Goal: Transaction & Acquisition: Purchase product/service

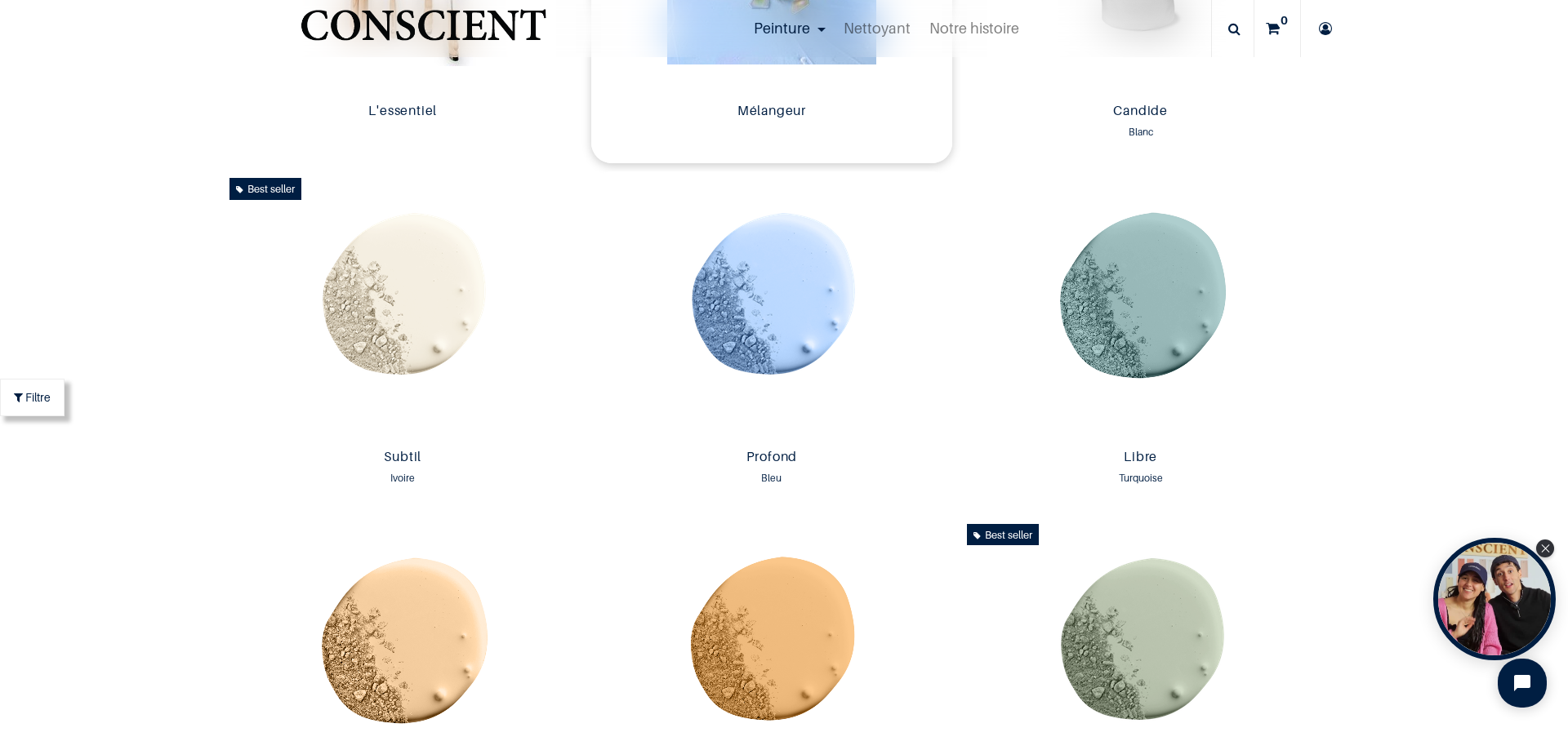
scroll to position [980, 0]
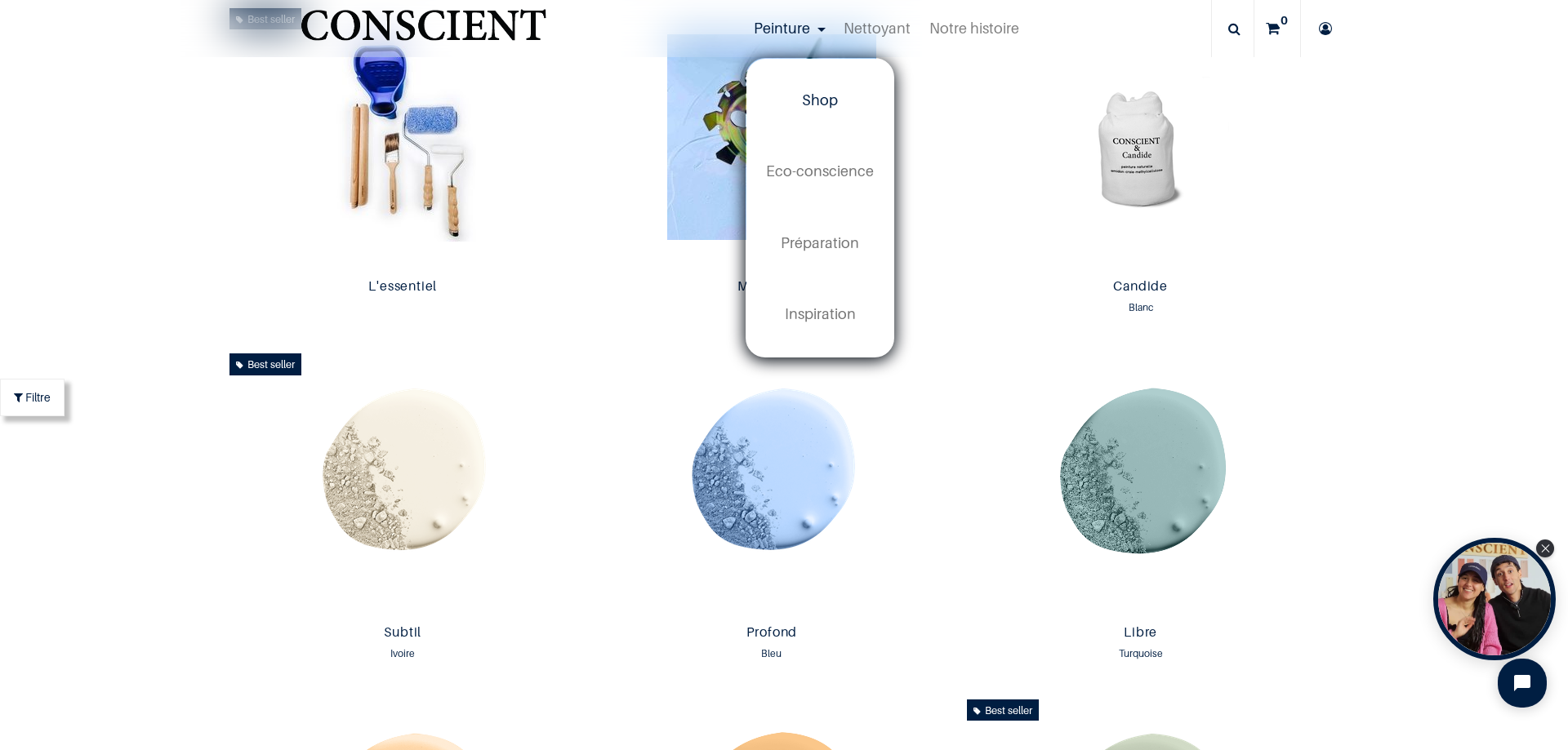
click at [827, 98] on span "Shop" at bounding box center [819, 100] width 36 height 17
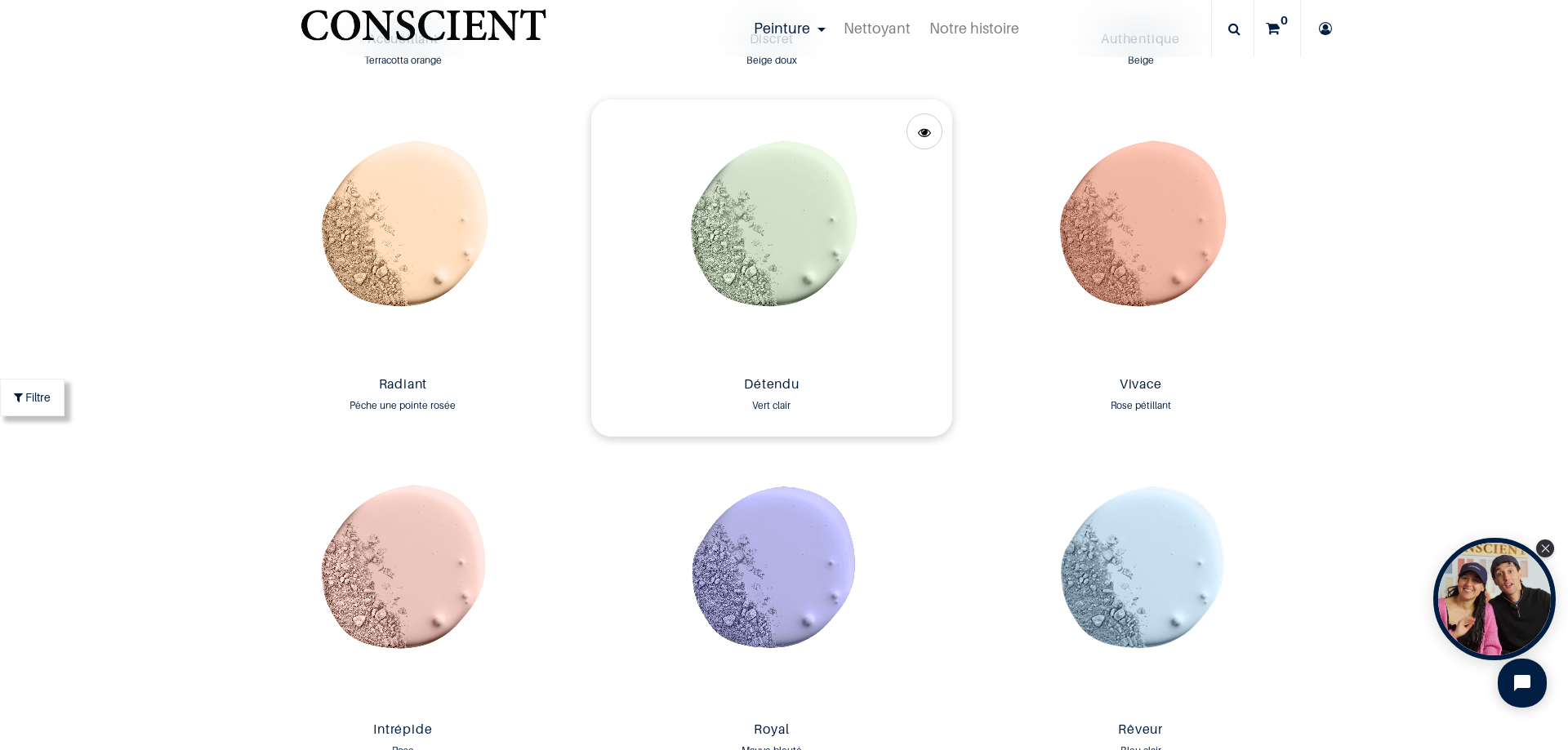
scroll to position [2448, 0]
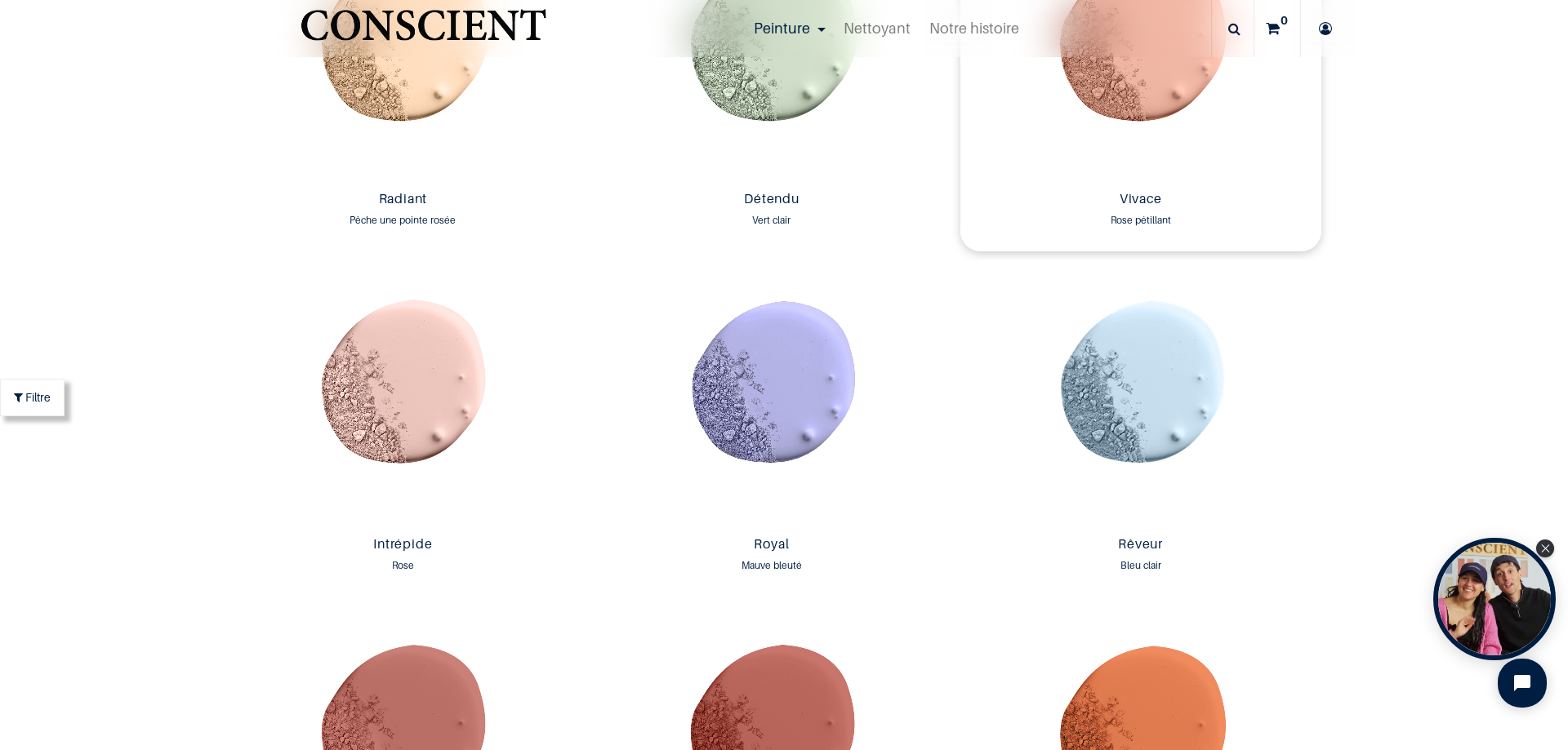
click at [1120, 116] on img at bounding box center [1140, 49] width 361 height 270
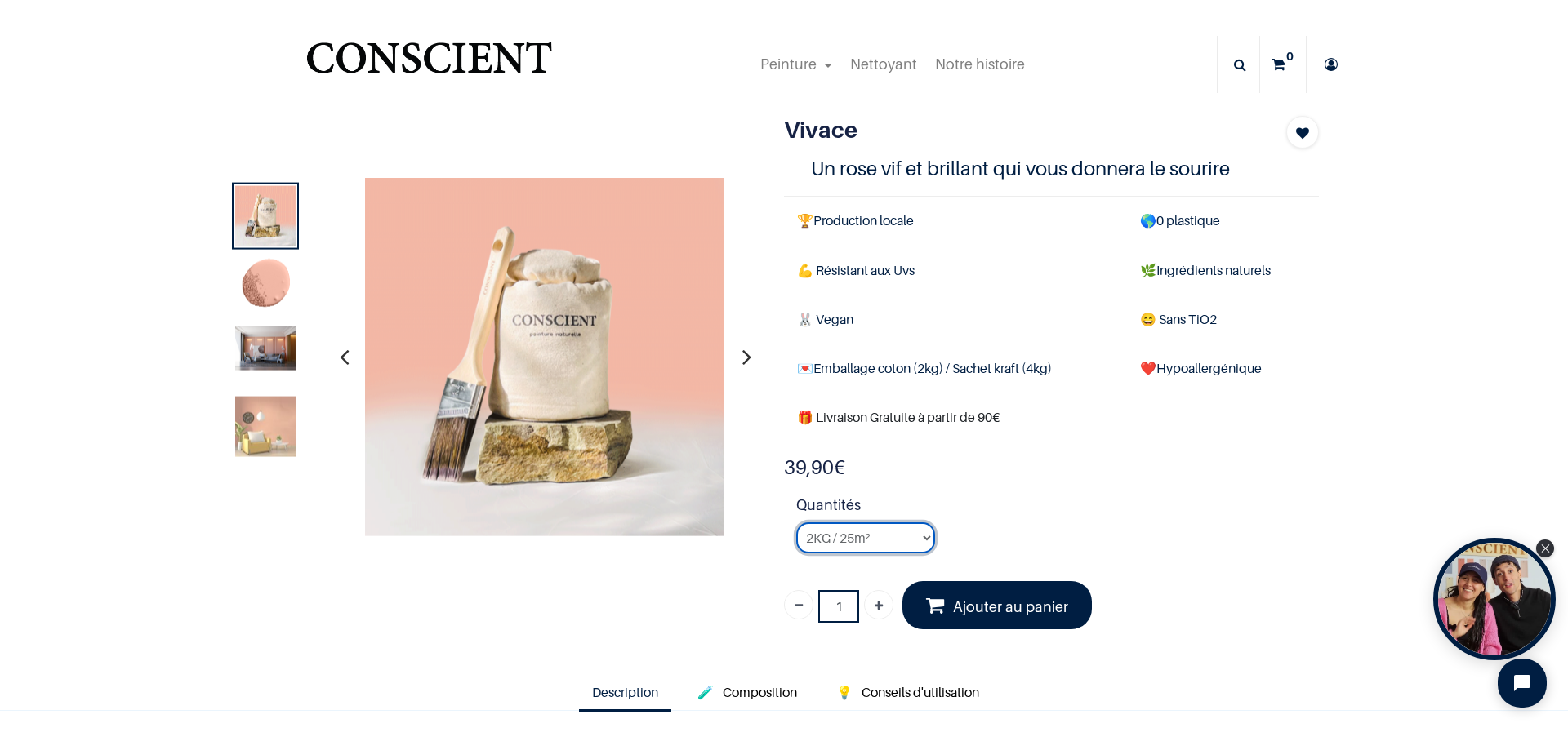
click at [894, 535] on select "2KG / 25m² 4KG / 50m² 8KG / 100m² Testeur" at bounding box center [866, 537] width 139 height 31
click at [994, 505] on strong "Quantités" at bounding box center [1057, 508] width 523 height 29
click at [1196, 361] on td "❤️Hypoallergénique" at bounding box center [1223, 367] width 192 height 49
click at [1196, 361] on td "❤️Hypoallergénique" at bounding box center [1223, 367] width 192 height 49
click at [1196, 361] on td "❤️Hypoallergénique" at bounding box center [1223, 367] width 192 height 49
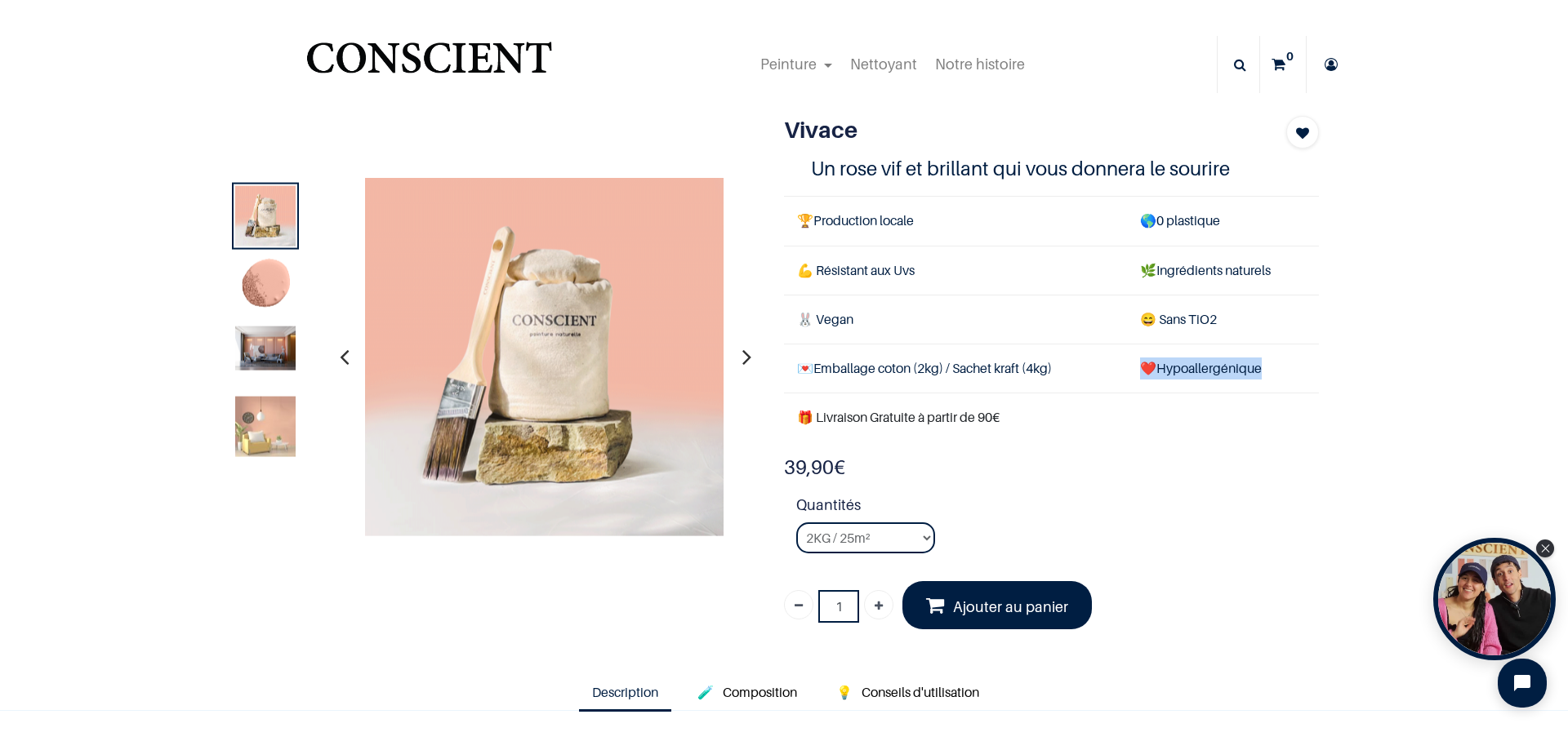
click at [1196, 361] on td "❤️Hypoallergénique" at bounding box center [1223, 367] width 192 height 49
click at [1191, 365] on td "❤️Hypoallergénique" at bounding box center [1223, 367] width 192 height 49
click at [1187, 370] on td "❤️Hypoallergénique" at bounding box center [1223, 367] width 192 height 49
click at [1183, 364] on td "❤️Hypoallergénique" at bounding box center [1223, 367] width 192 height 49
click at [1183, 365] on td "❤️Hypoallergénique" at bounding box center [1223, 367] width 192 height 49
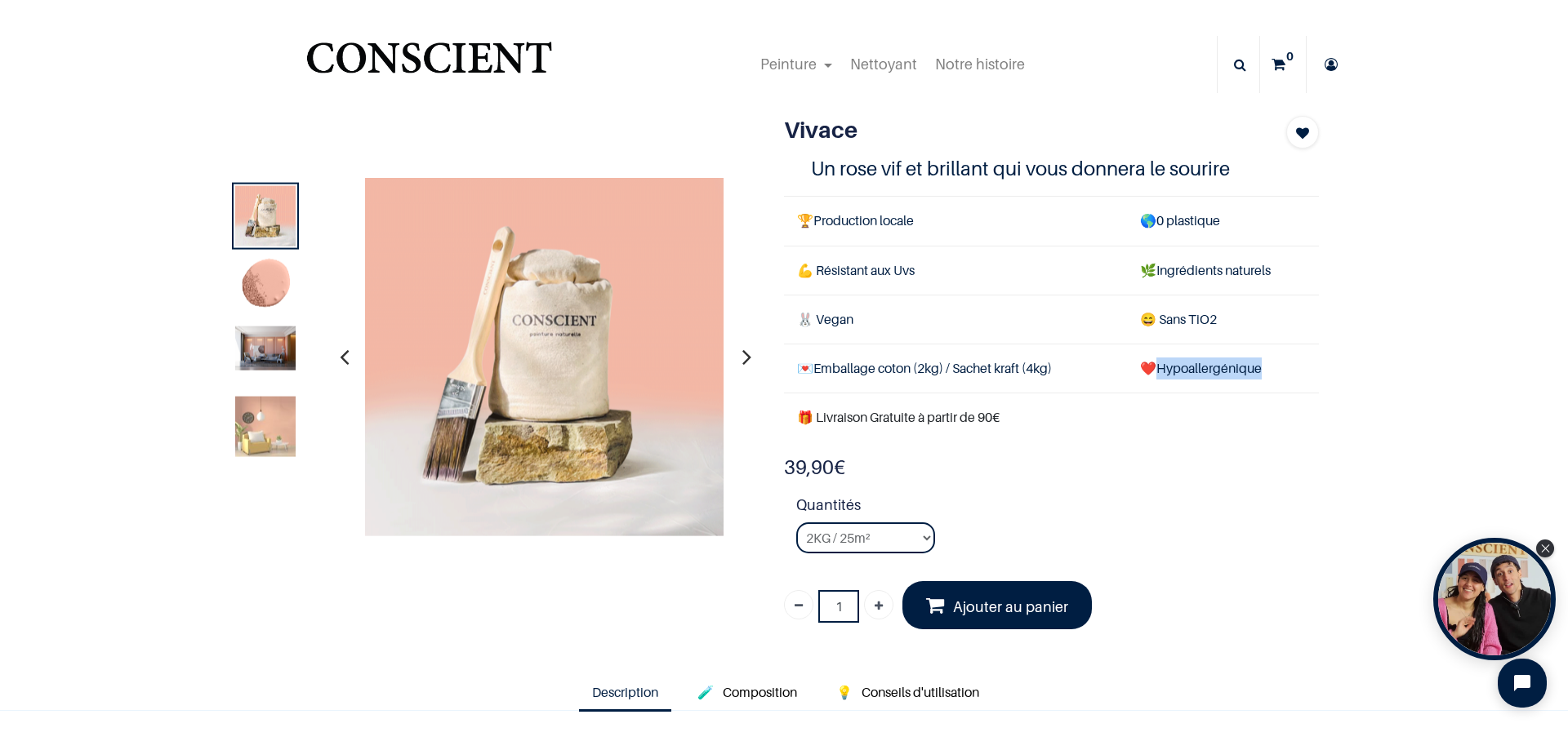
copy td "Hypoallergénique"
click at [1274, 502] on strong "Quantités" at bounding box center [1057, 508] width 523 height 29
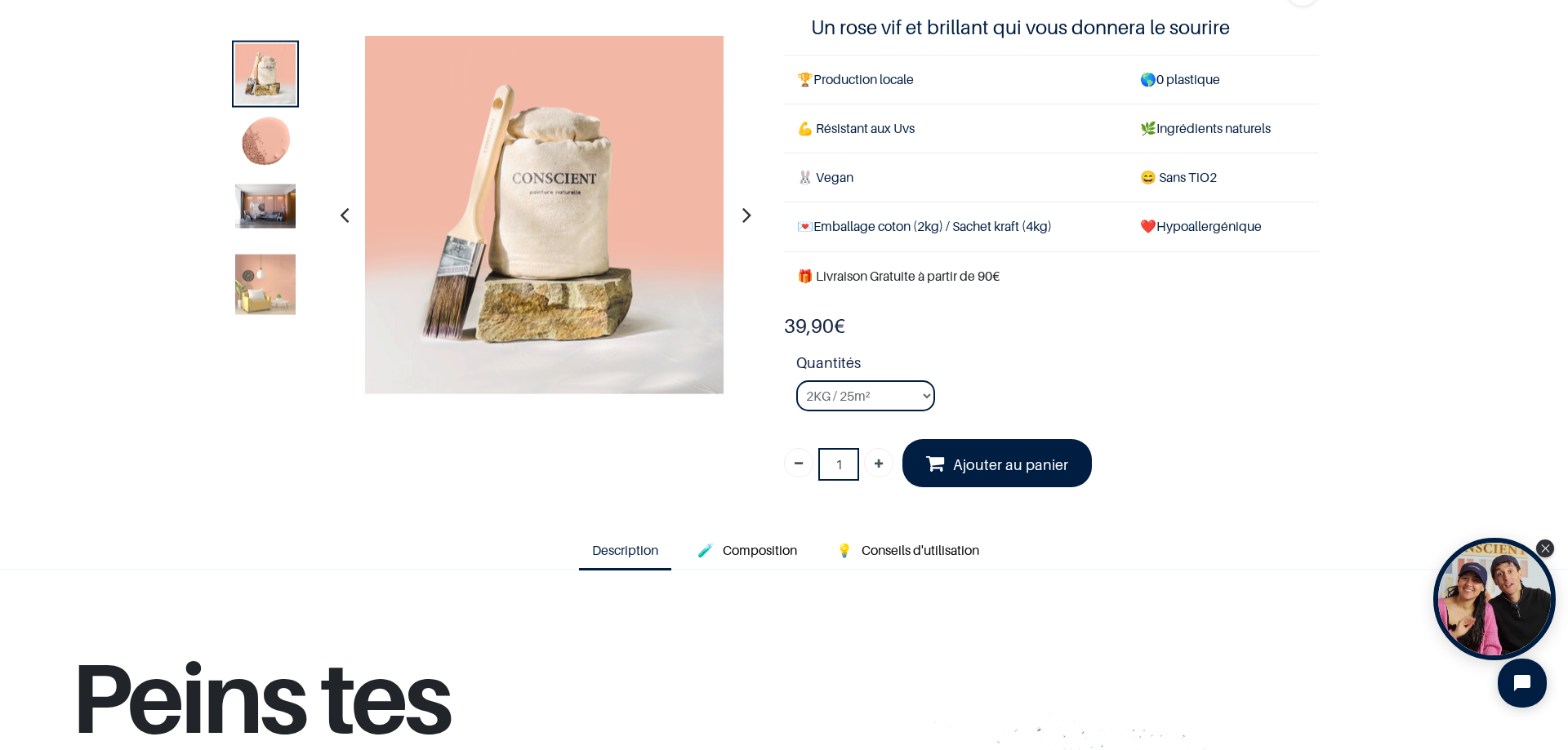
scroll to position [163, 0]
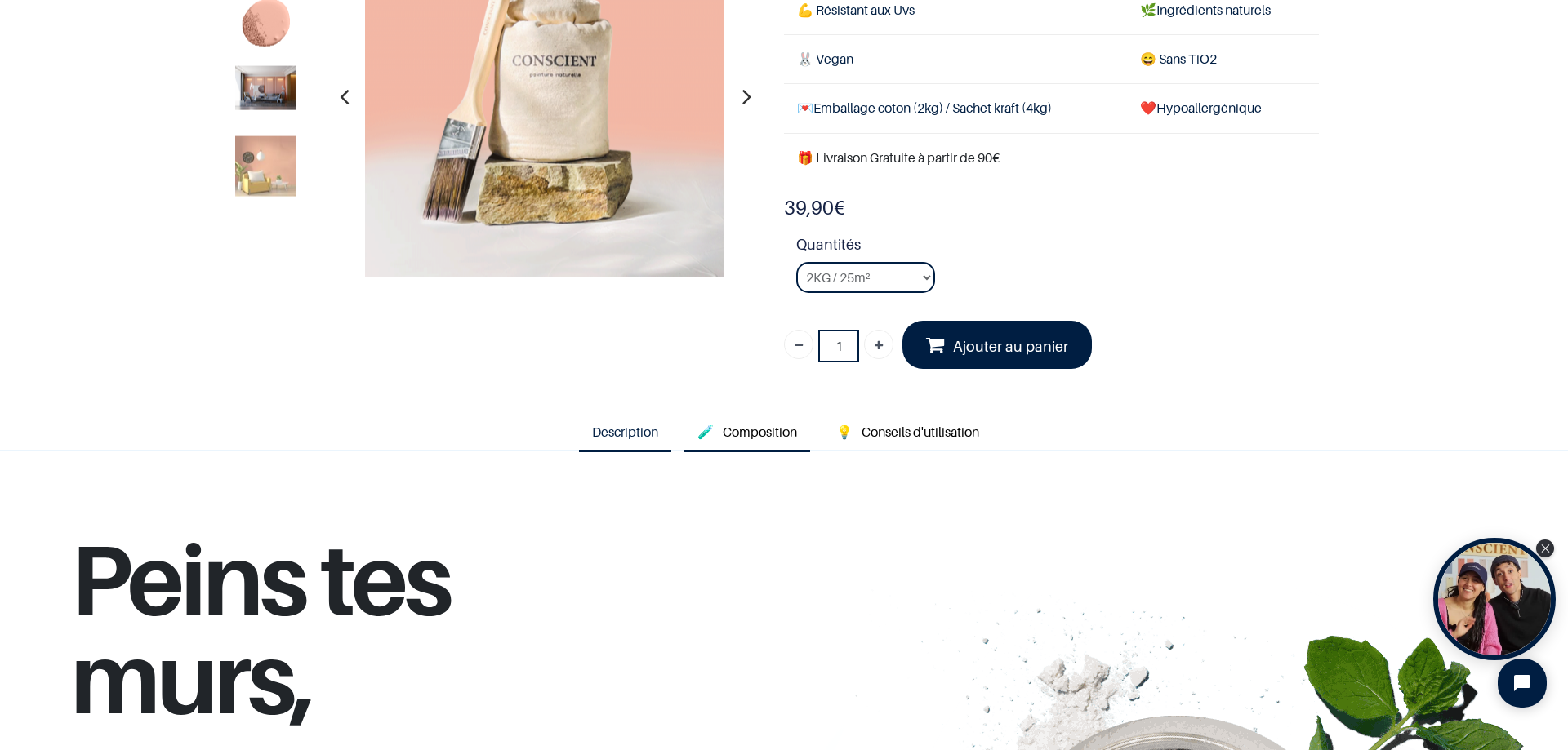
click at [773, 435] on span "Composition" at bounding box center [760, 432] width 74 height 17
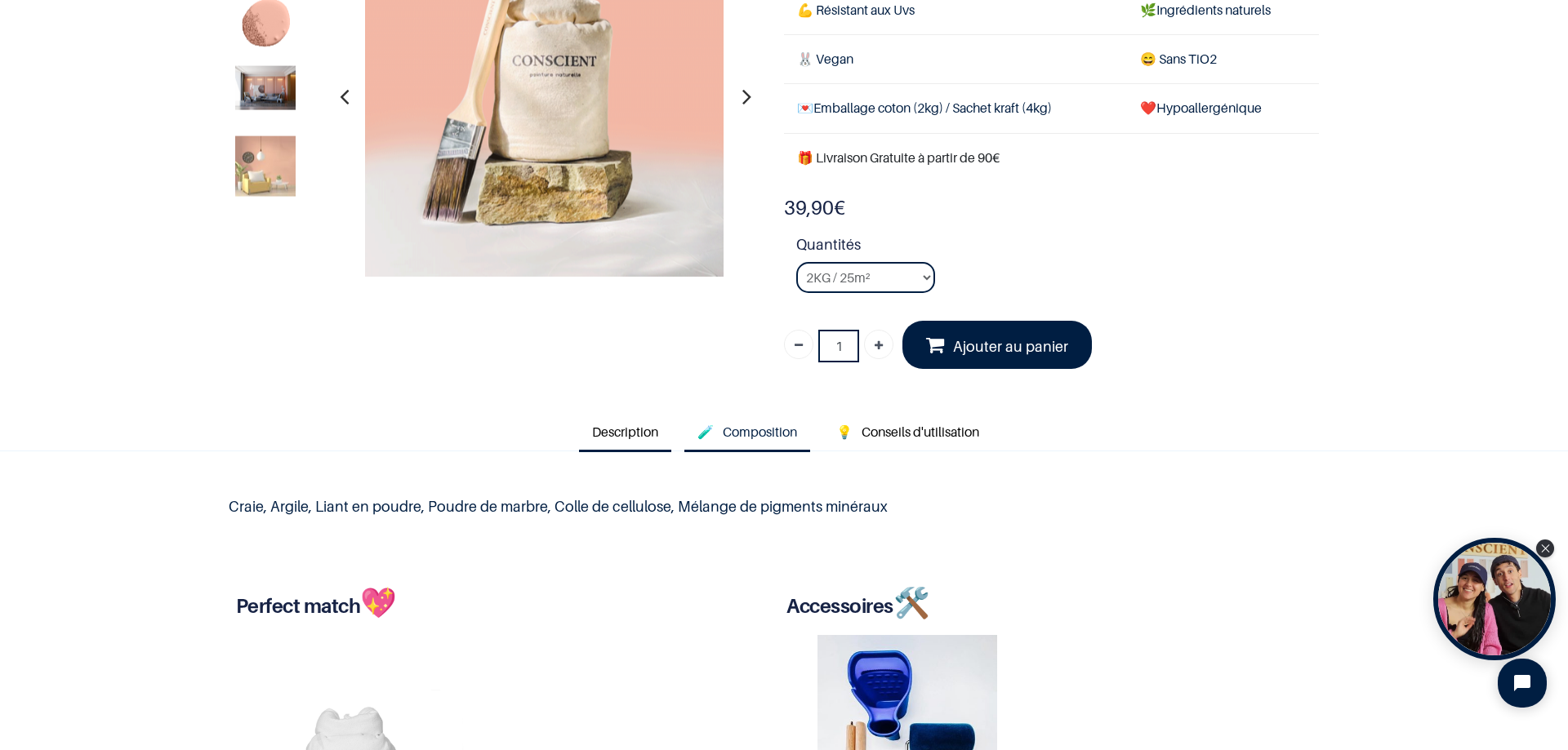
click at [600, 438] on span "Description" at bounding box center [625, 432] width 66 height 17
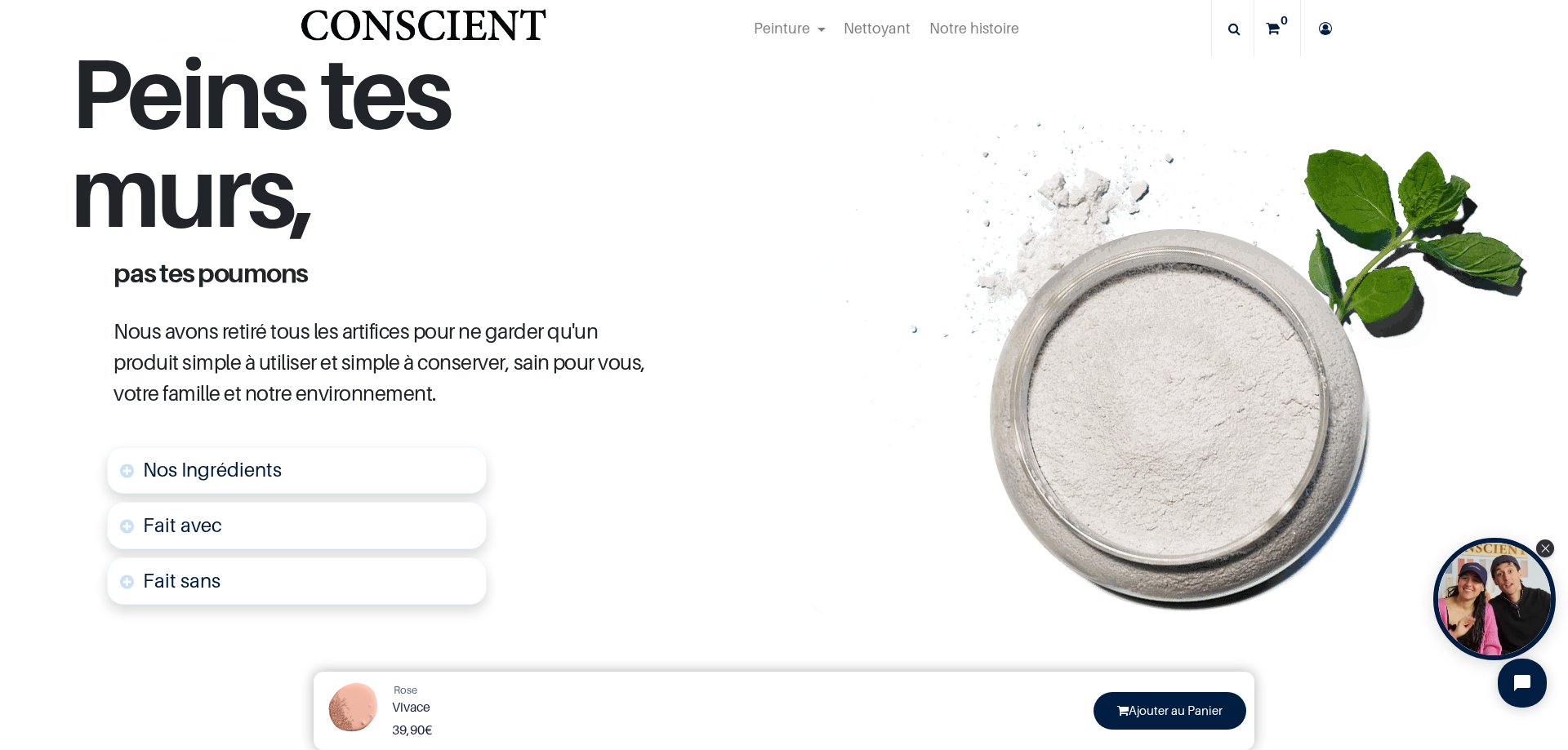
scroll to position [652, 0]
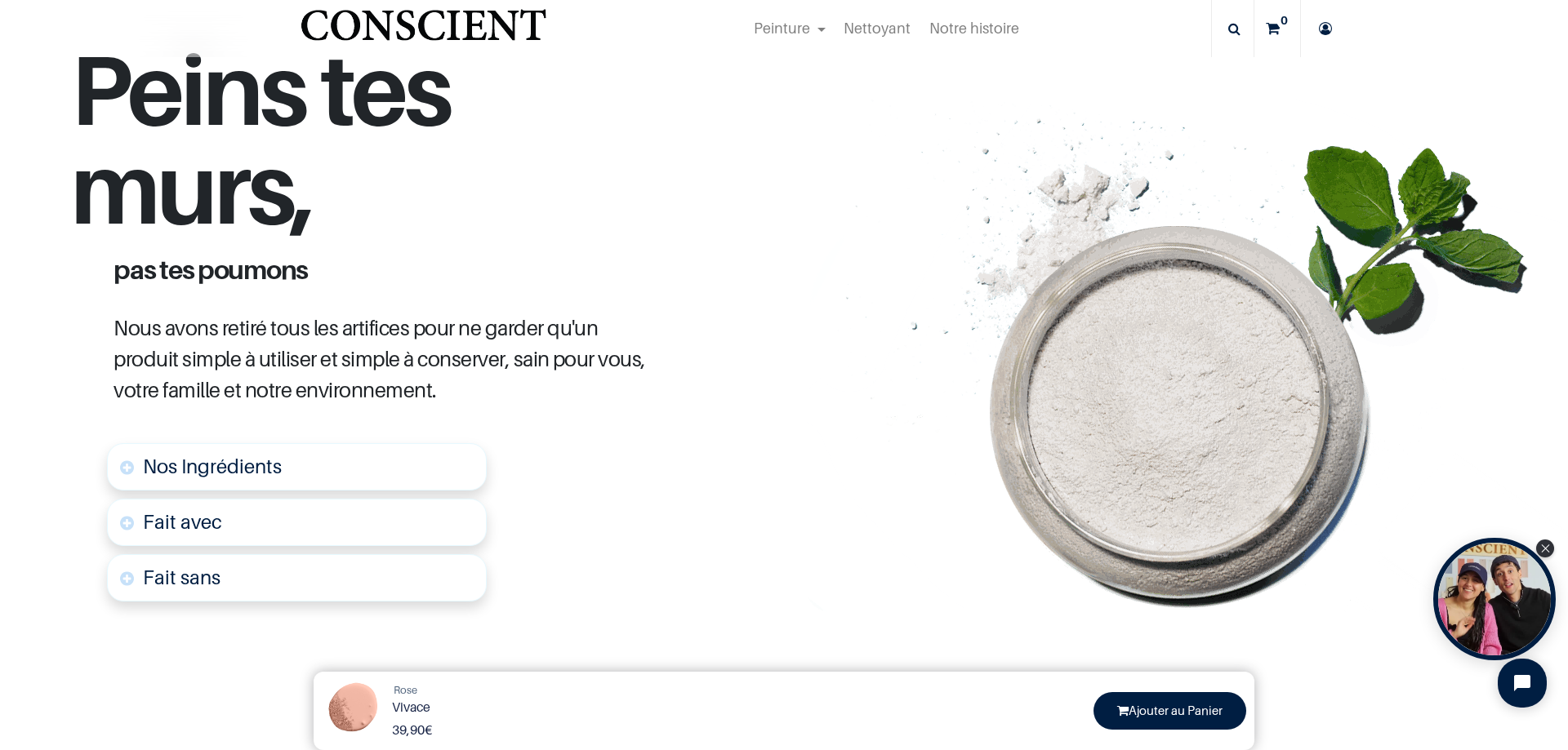
click at [150, 580] on font "Fait sans" at bounding box center [182, 577] width 78 height 24
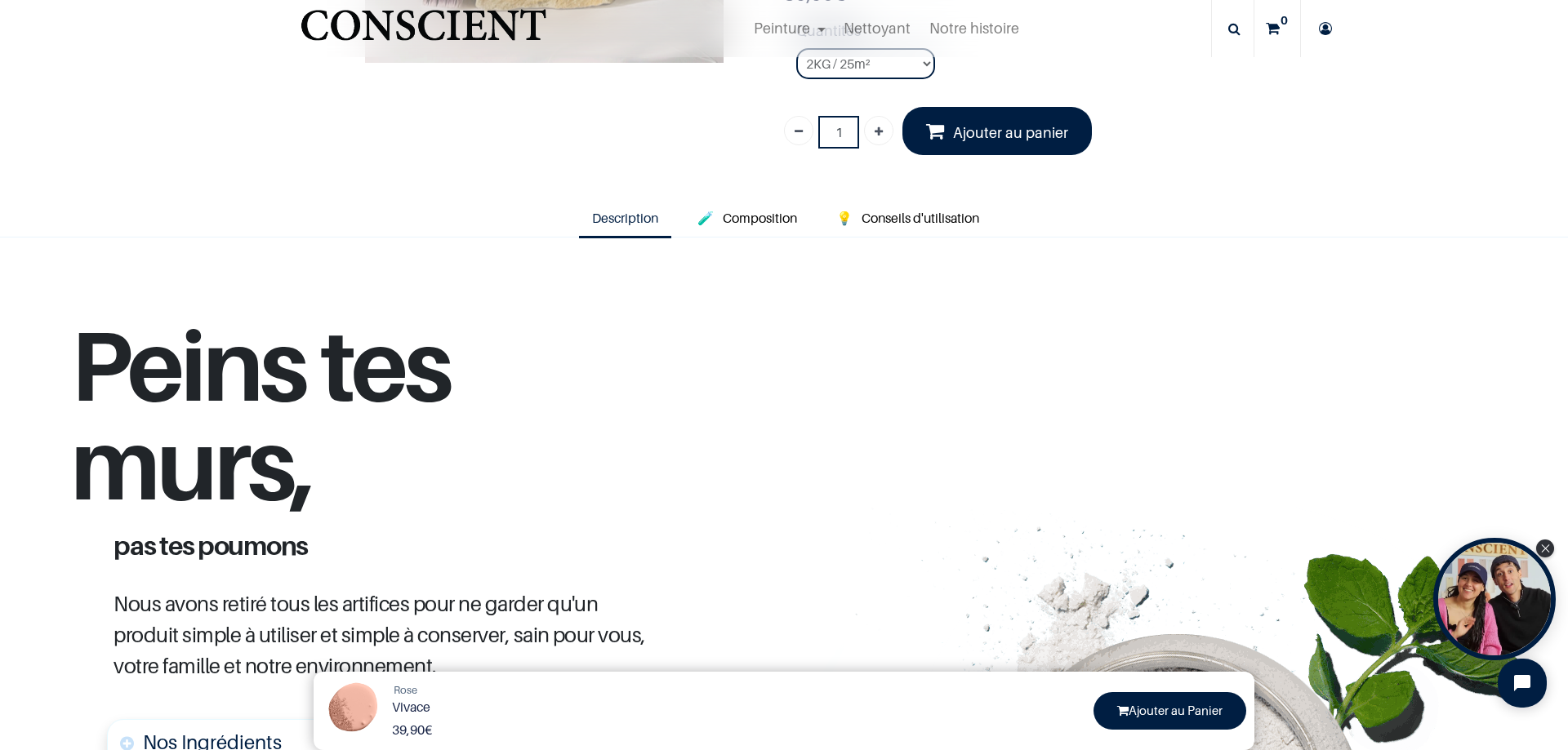
scroll to position [253, 0]
